Goal: Information Seeking & Learning: Learn about a topic

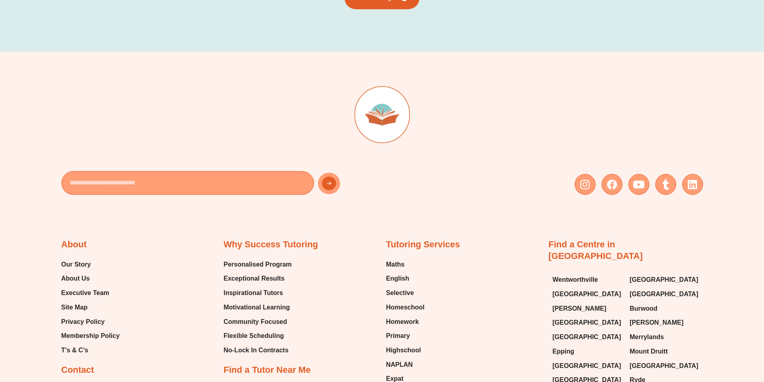
scroll to position [1746, 0]
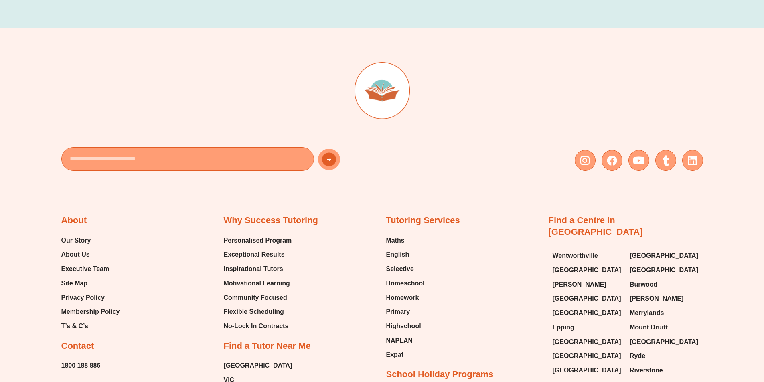
click at [79, 249] on span "About Us" at bounding box center [75, 255] width 28 height 12
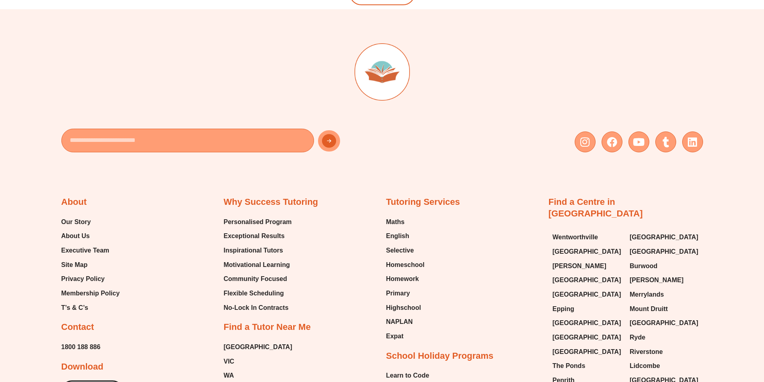
scroll to position [1721, 0]
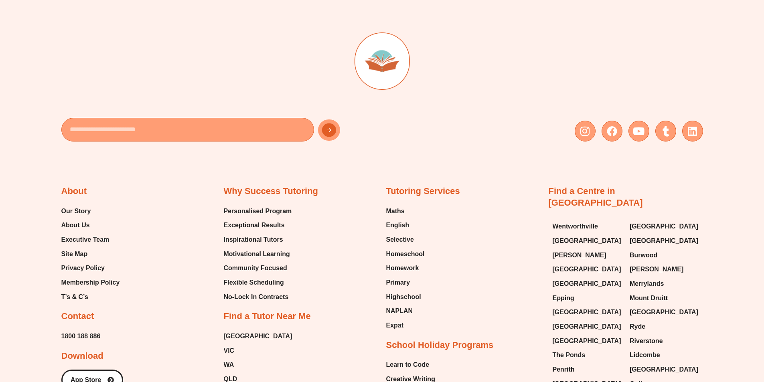
click at [67, 238] on span "Executive Team" at bounding box center [85, 240] width 48 height 12
